Goal: Task Accomplishment & Management: Complete application form

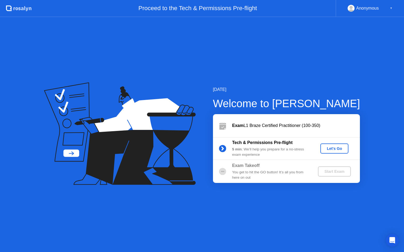
click at [336, 149] on div "Let's Go" at bounding box center [334, 149] width 24 height 4
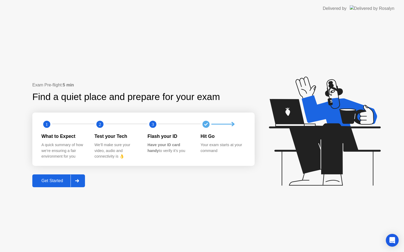
click at [61, 184] on div "Get Started" at bounding box center [52, 181] width 37 height 5
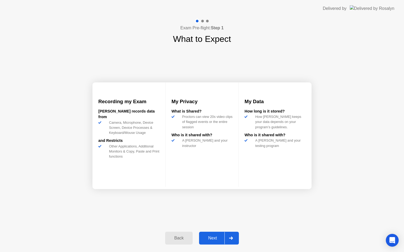
click at [212, 237] on div "Next" at bounding box center [213, 238] width 24 height 5
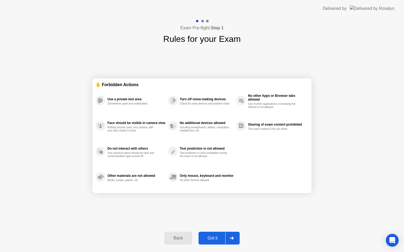
click at [214, 239] on div "Got it" at bounding box center [212, 238] width 25 height 5
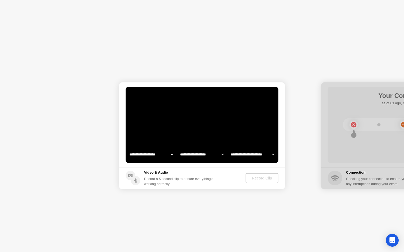
select select "**********"
select select "*******"
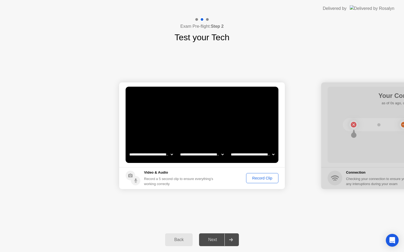
click at [262, 178] on div "Record Clip" at bounding box center [262, 178] width 29 height 4
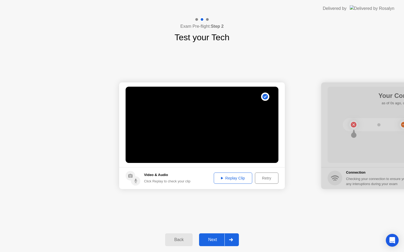
click at [219, 240] on div "Next" at bounding box center [213, 240] width 24 height 5
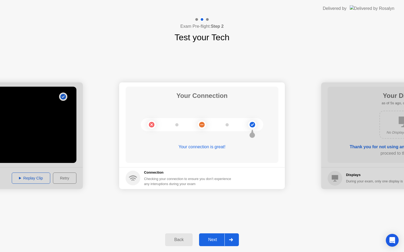
click at [211, 242] on div "Next" at bounding box center [213, 240] width 24 height 5
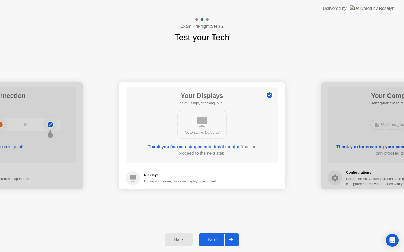
click at [211, 242] on div "Next" at bounding box center [213, 240] width 24 height 5
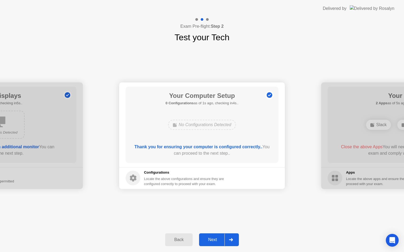
click at [211, 242] on div "Next" at bounding box center [213, 240] width 24 height 5
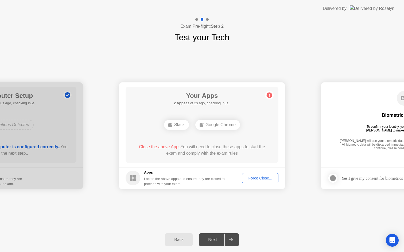
click at [262, 179] on div "Force Close..." at bounding box center [260, 178] width 33 height 4
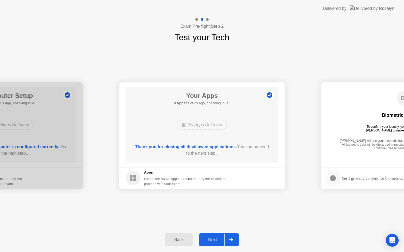
click at [214, 241] on div "Next" at bounding box center [213, 240] width 24 height 5
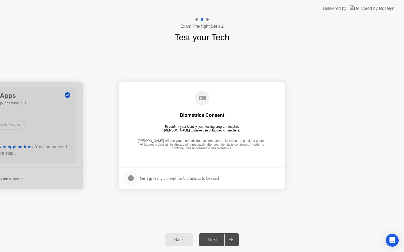
click at [131, 178] on div at bounding box center [131, 178] width 6 height 6
click at [217, 240] on div "Next" at bounding box center [213, 240] width 24 height 5
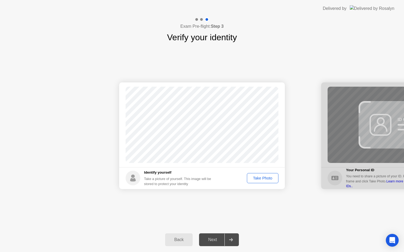
click at [257, 177] on div "Take Photo" at bounding box center [263, 178] width 28 height 4
click at [217, 242] on div "Next" at bounding box center [213, 240] width 24 height 5
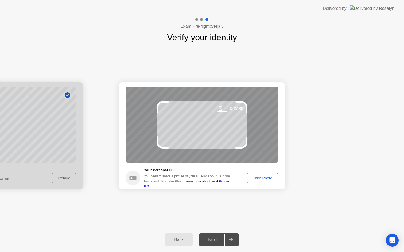
click at [264, 180] on div "Take Photo" at bounding box center [263, 178] width 28 height 4
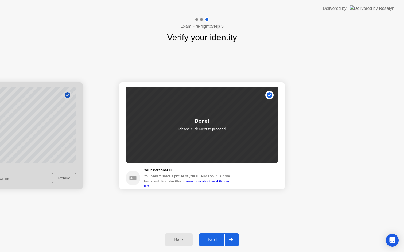
click at [209, 240] on div "Next" at bounding box center [213, 240] width 24 height 5
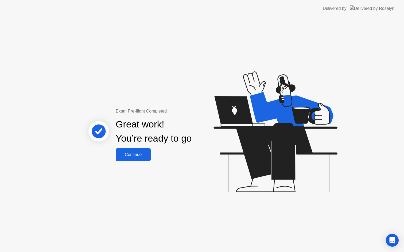
click at [131, 156] on div "Continue" at bounding box center [133, 155] width 32 height 5
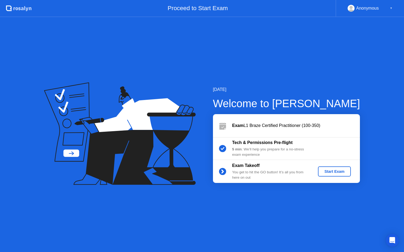
click at [335, 172] on div "Start Exam" at bounding box center [334, 172] width 29 height 4
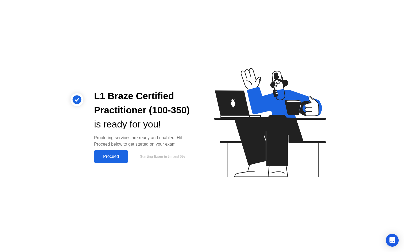
click at [112, 157] on div "Proceed" at bounding box center [111, 156] width 31 height 5
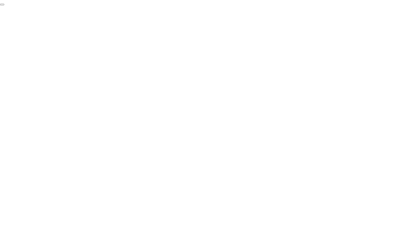
click div "End Proctoring Session"
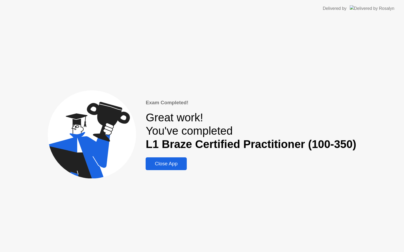
click at [179, 168] on button "Close App" at bounding box center [166, 164] width 41 height 13
